Goal: Information Seeking & Learning: Learn about a topic

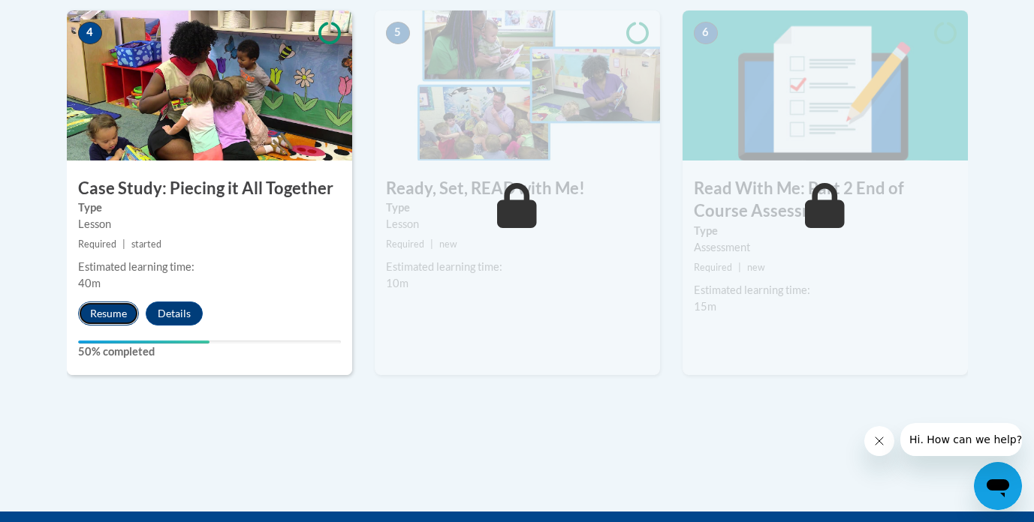
click at [101, 324] on button "Resume" at bounding box center [108, 314] width 61 height 24
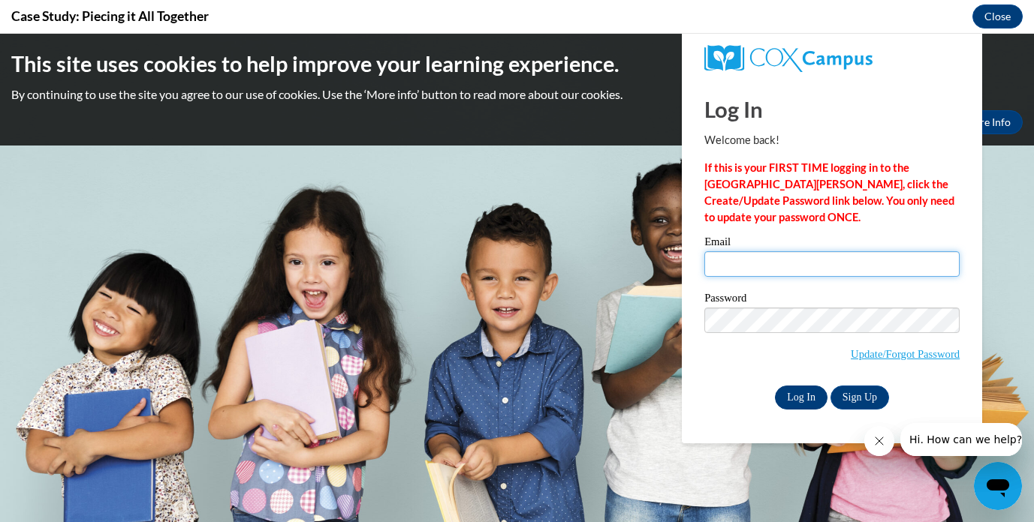
type input "draganastjepanovic@gmail.com"
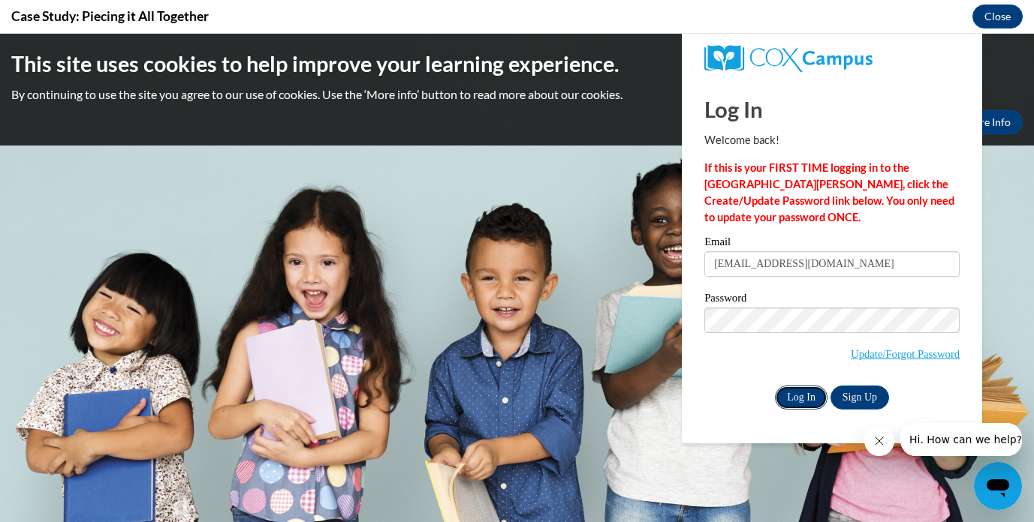
click at [796, 395] on input "Log In" at bounding box center [801, 398] width 53 height 24
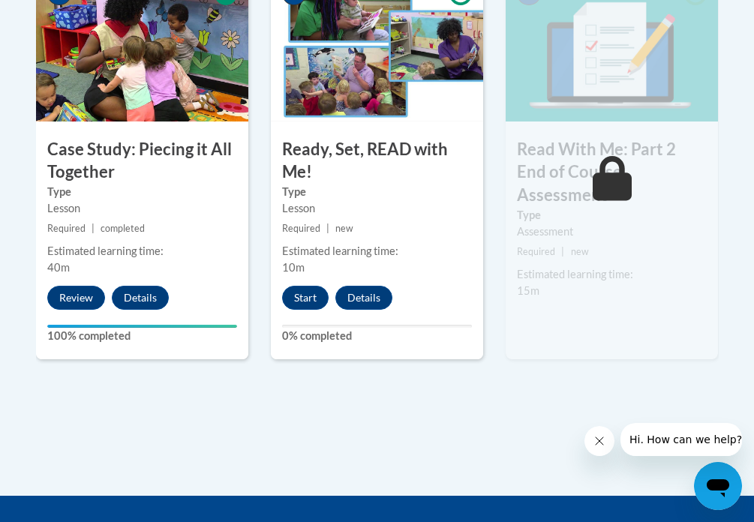
scroll to position [1007, 0]
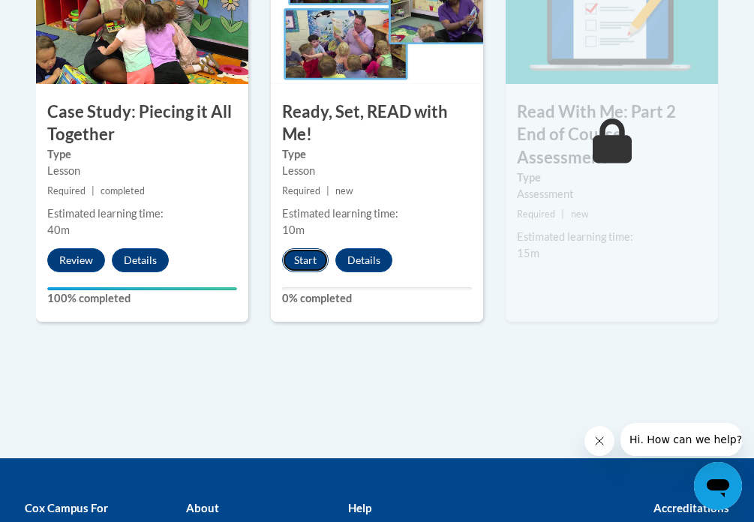
click at [308, 257] on button "Start" at bounding box center [305, 260] width 47 height 24
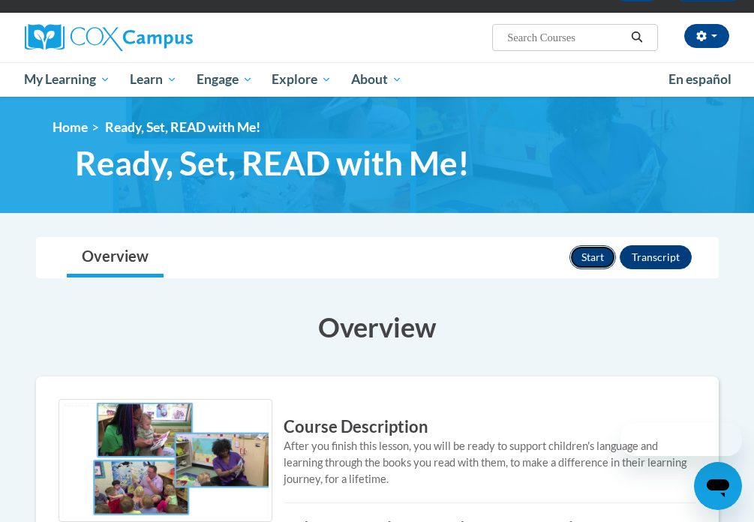
click at [594, 264] on button "Start" at bounding box center [593, 257] width 47 height 24
